Goal: Find specific page/section: Find specific page/section

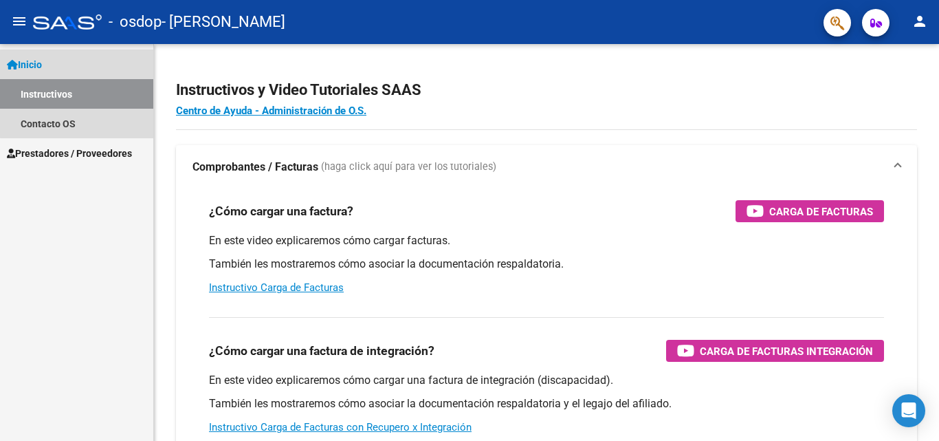
click at [78, 64] on link "Inicio" at bounding box center [76, 64] width 153 height 30
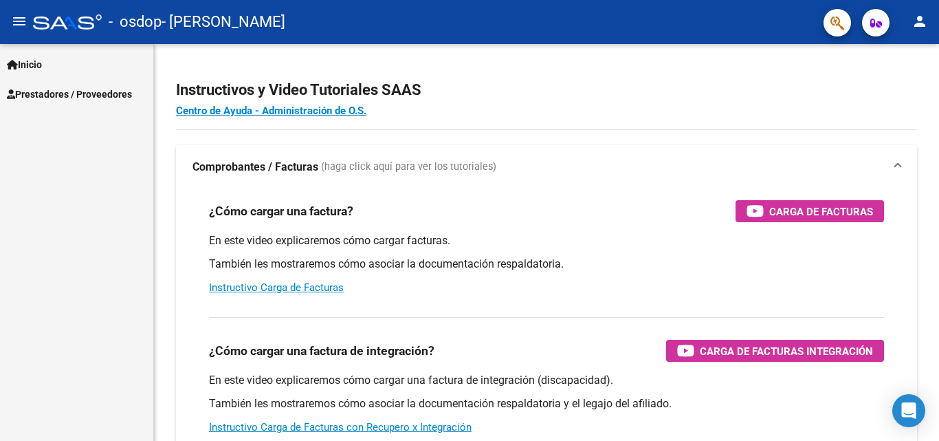
click at [87, 98] on span "Prestadores / Proveedores" at bounding box center [69, 94] width 125 height 15
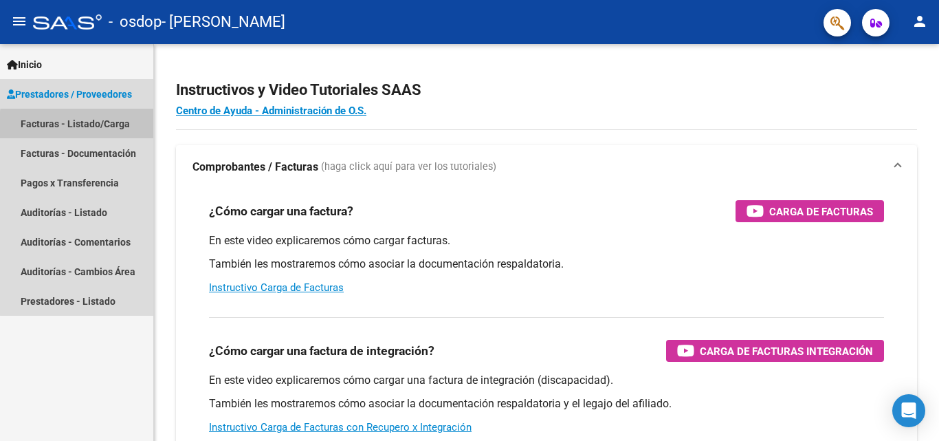
click at [122, 129] on link "Facturas - Listado/Carga" at bounding box center [76, 124] width 153 height 30
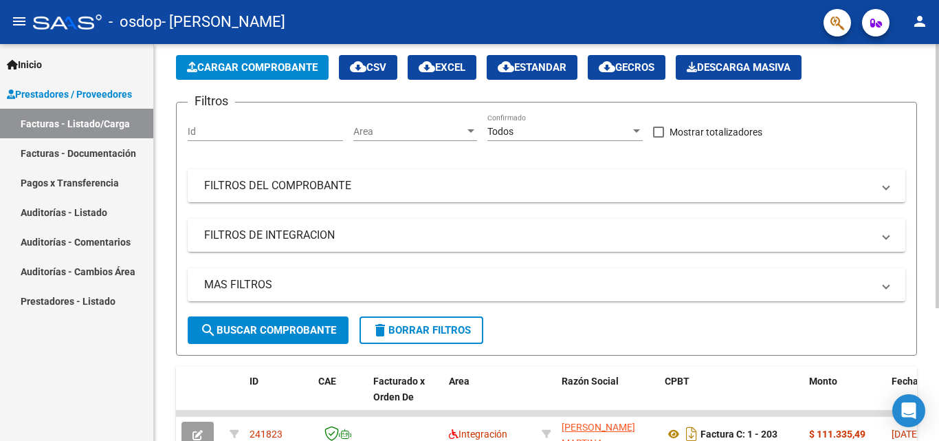
scroll to position [200, 0]
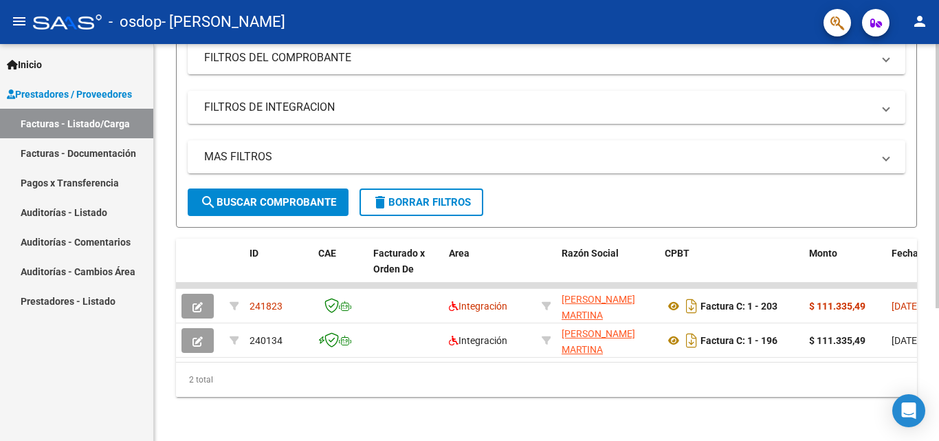
click at [935, 341] on div "Video tutorial PRESTADORES -> Listado de CPBTs Emitidos por Prestadores / Prove…" at bounding box center [548, 148] width 789 height 586
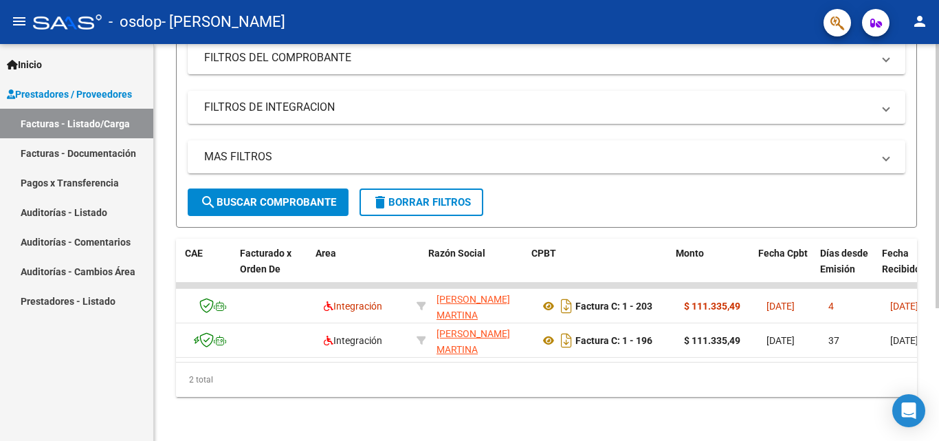
scroll to position [0, 167]
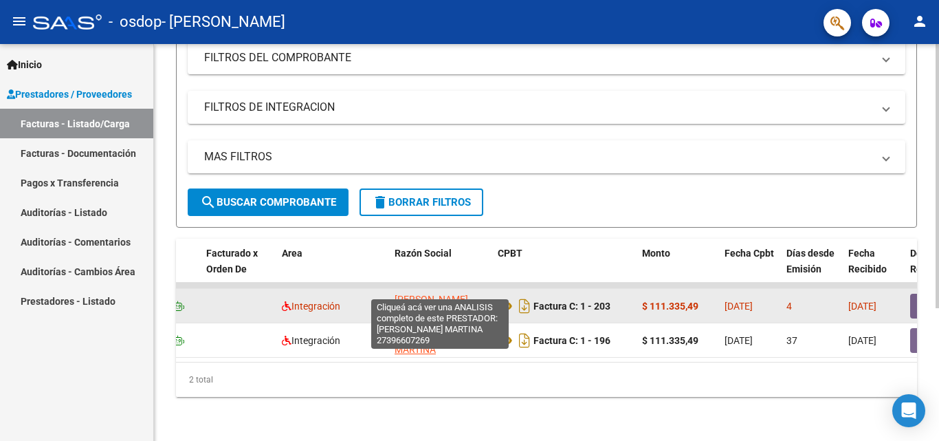
click at [443, 294] on span "[PERSON_NAME] MARTINA" at bounding box center [432, 307] width 74 height 27
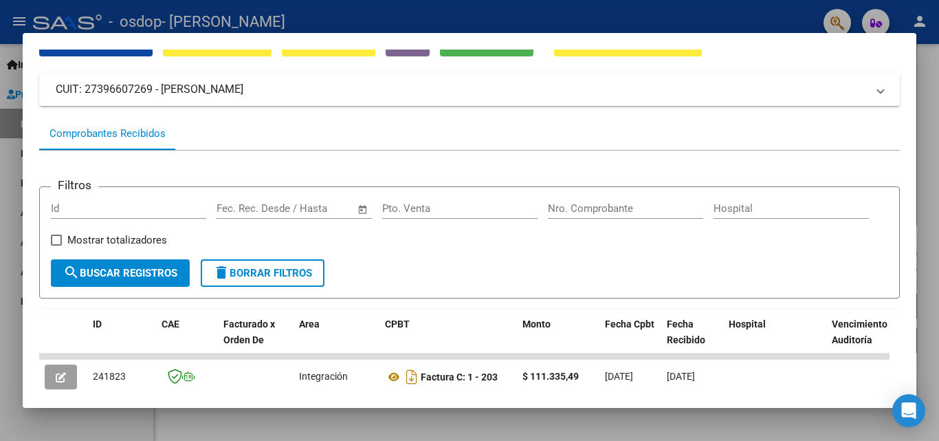
scroll to position [0, 0]
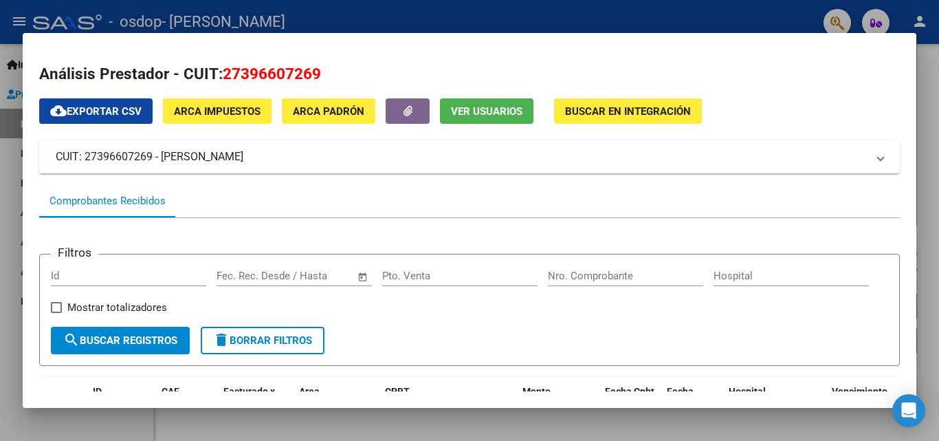
click at [0, 82] on div at bounding box center [469, 220] width 939 height 441
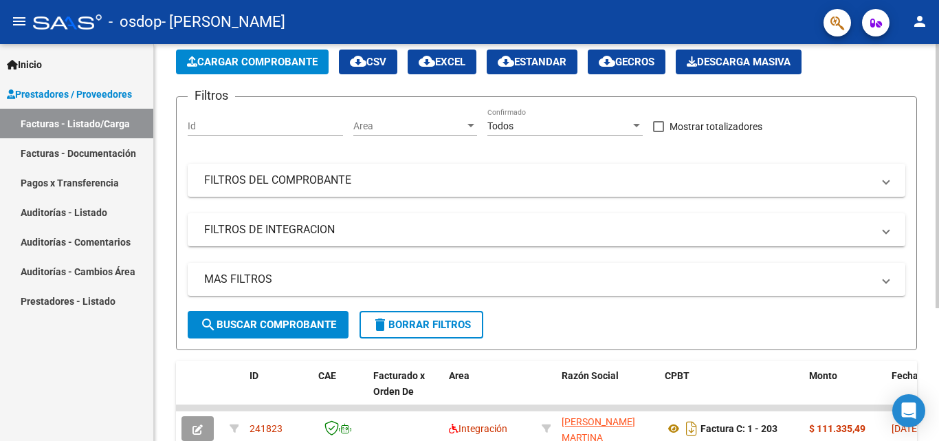
scroll to position [63, 0]
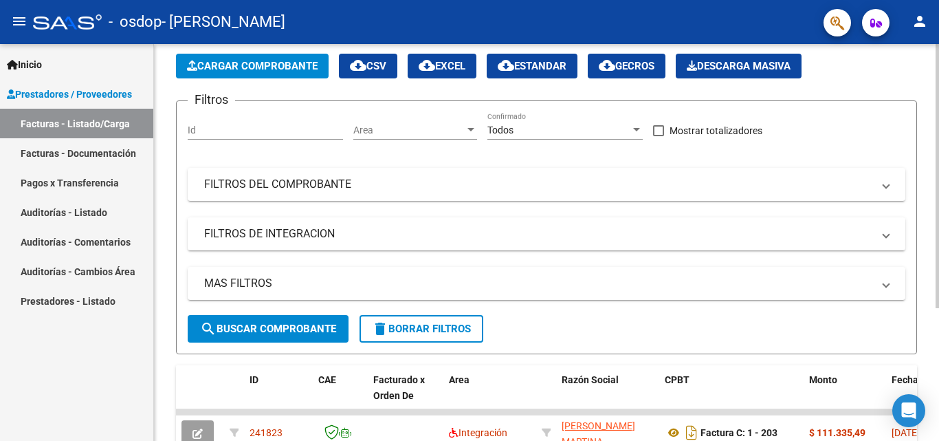
click at [938, 127] on div at bounding box center [937, 220] width 3 height 264
